Goal: Transaction & Acquisition: Purchase product/service

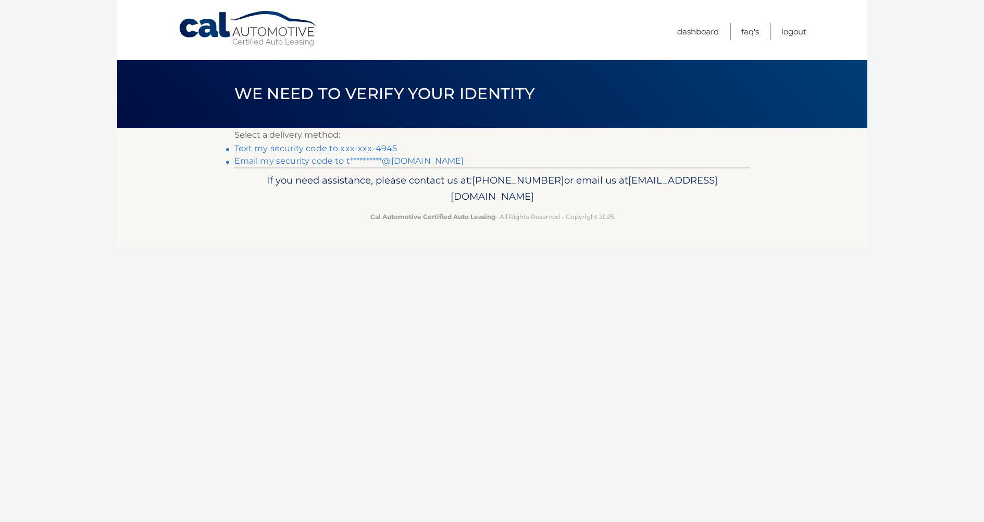
click at [282, 148] on link "Text my security code to xxx-xxx-4945" at bounding box center [315, 148] width 163 height 10
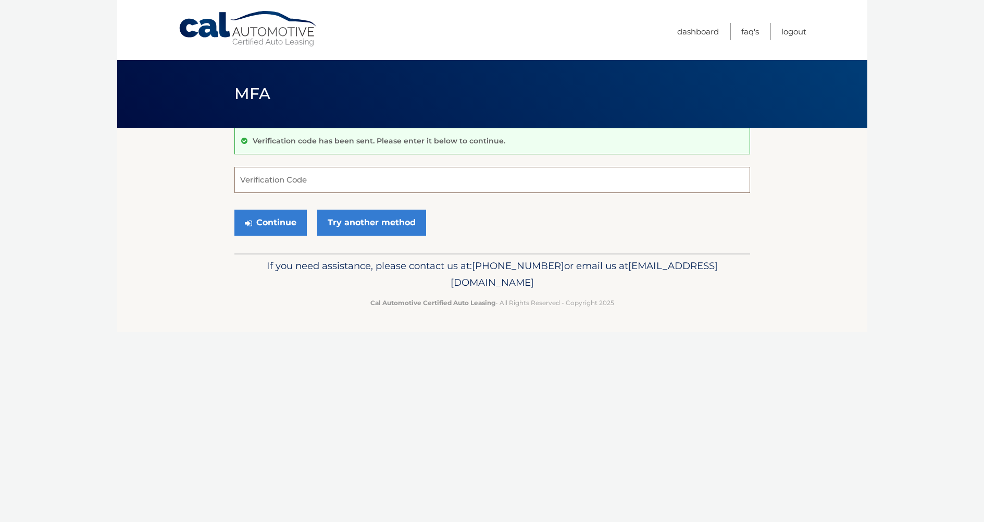
click at [309, 176] on input "Verification Code" at bounding box center [492, 180] width 516 height 26
type input "105761"
click at [269, 222] on button "Continue" at bounding box center [270, 222] width 72 height 26
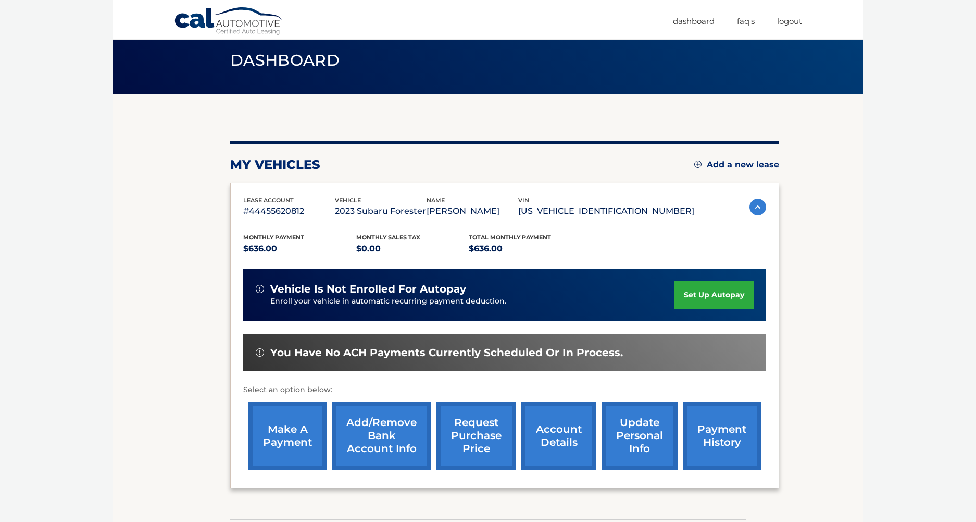
scroll to position [52, 0]
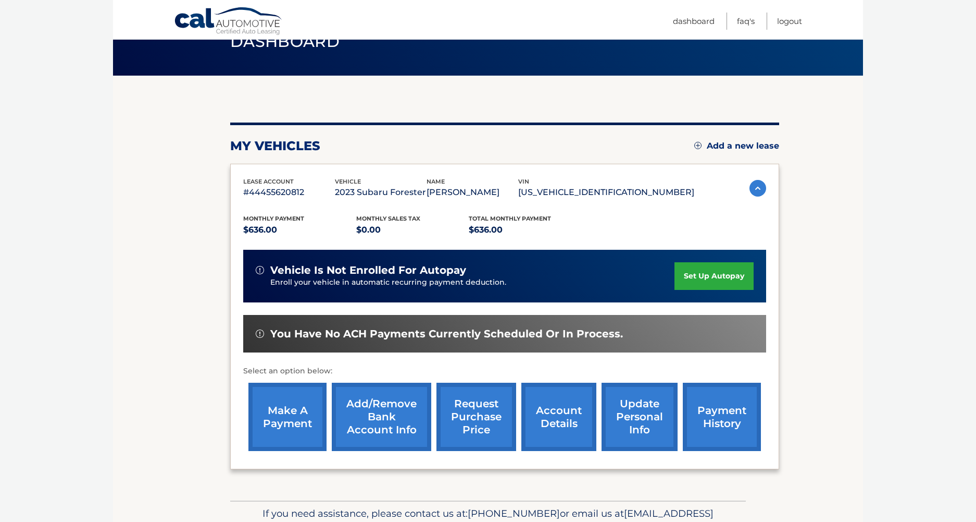
click at [283, 416] on link "make a payment" at bounding box center [288, 416] width 78 height 68
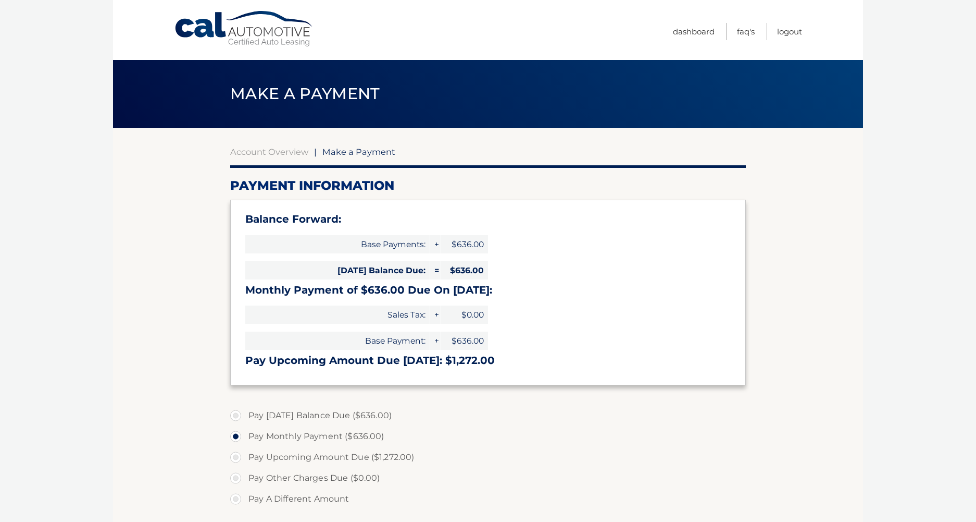
select select "YTgwMmJlMGQtN2FhNi00ZjNkLTgwZjgtMDI1M2FhNTc4MWUx"
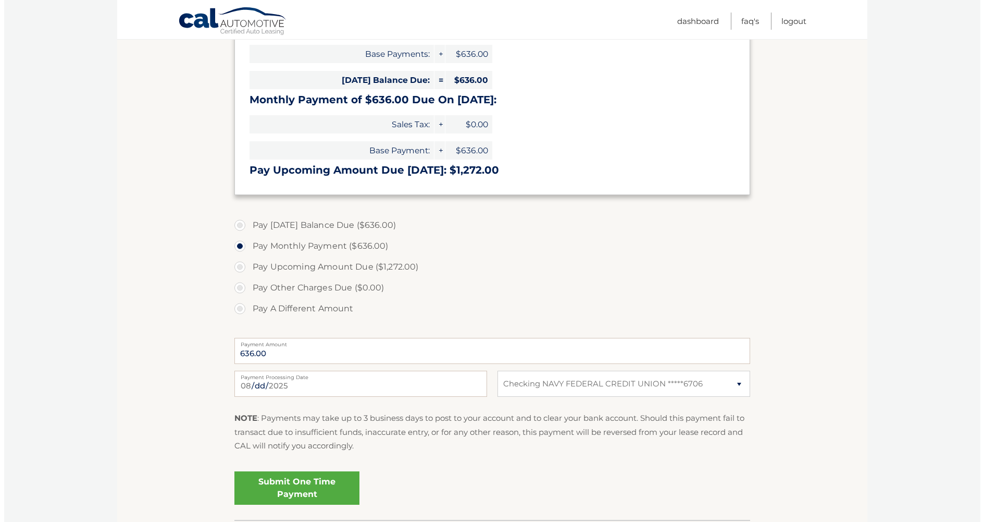
scroll to position [208, 0]
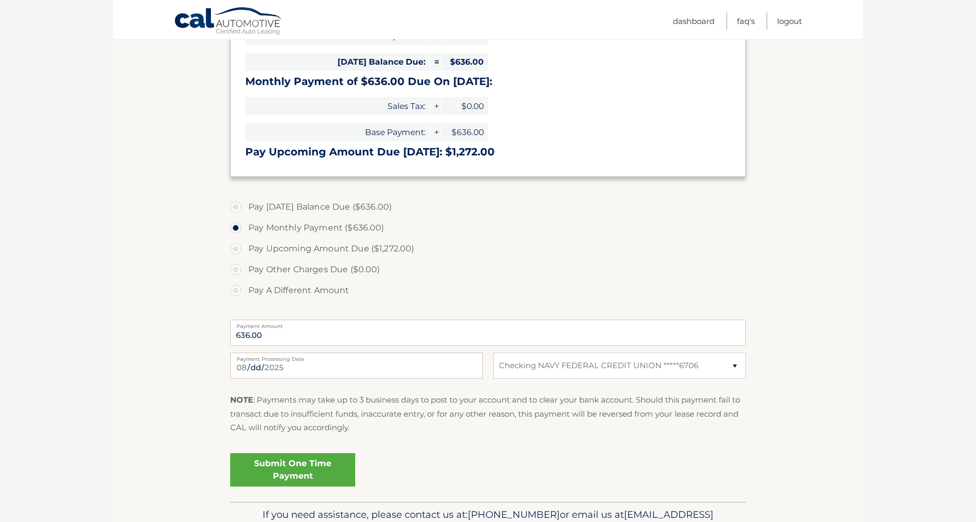
click at [294, 466] on link "Submit One Time Payment" at bounding box center [292, 469] width 125 height 33
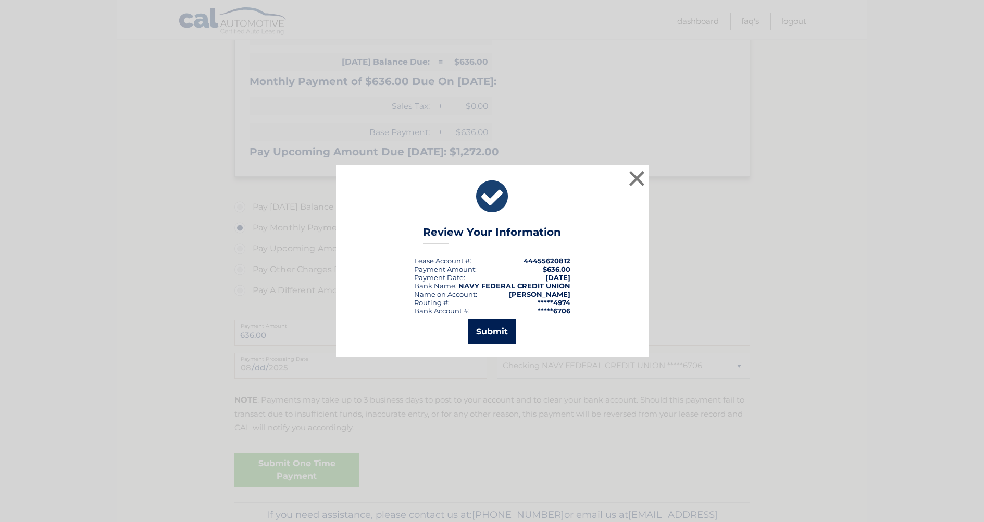
click at [480, 328] on button "Submit" at bounding box center [492, 331] width 48 height 25
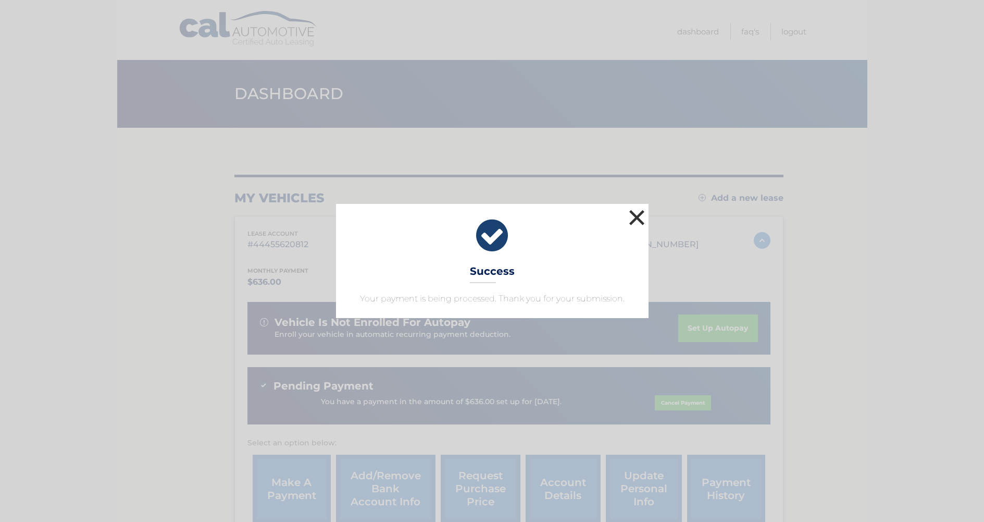
click at [634, 214] on button "×" at bounding box center [637, 217] width 21 height 21
